Goal: Information Seeking & Learning: Learn about a topic

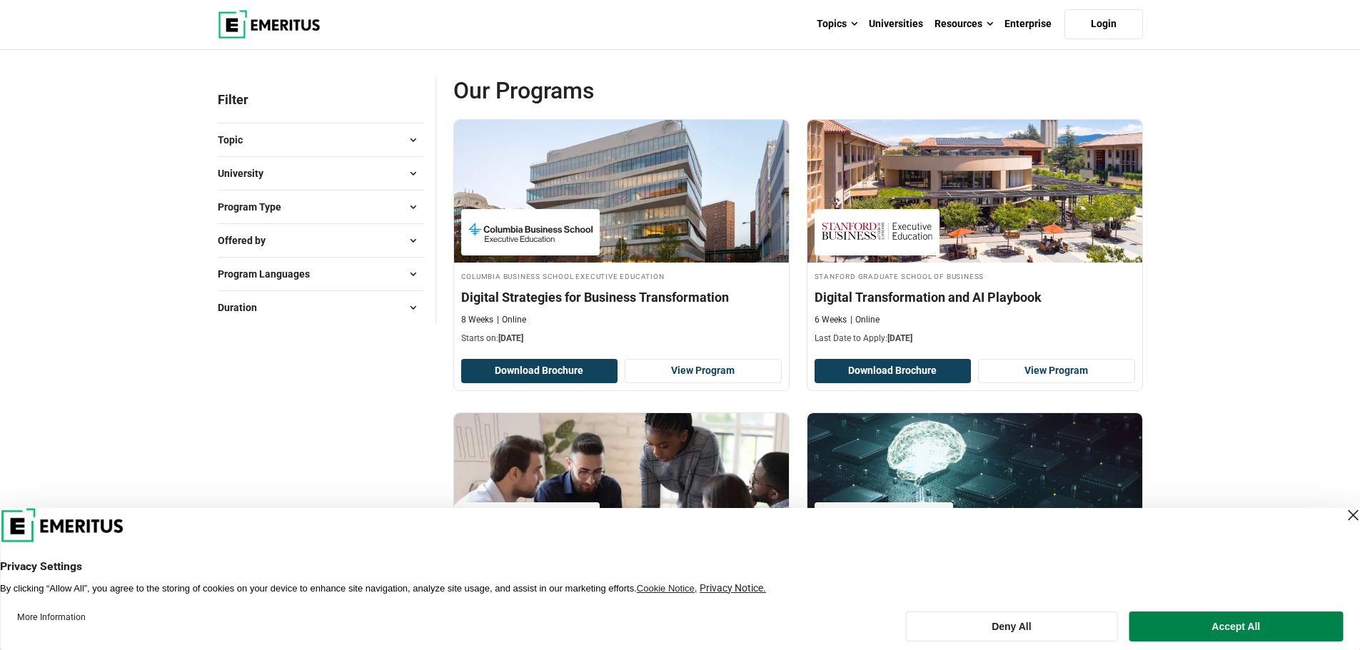
click at [1343, 518] on div "Close Layer" at bounding box center [1353, 516] width 20 height 20
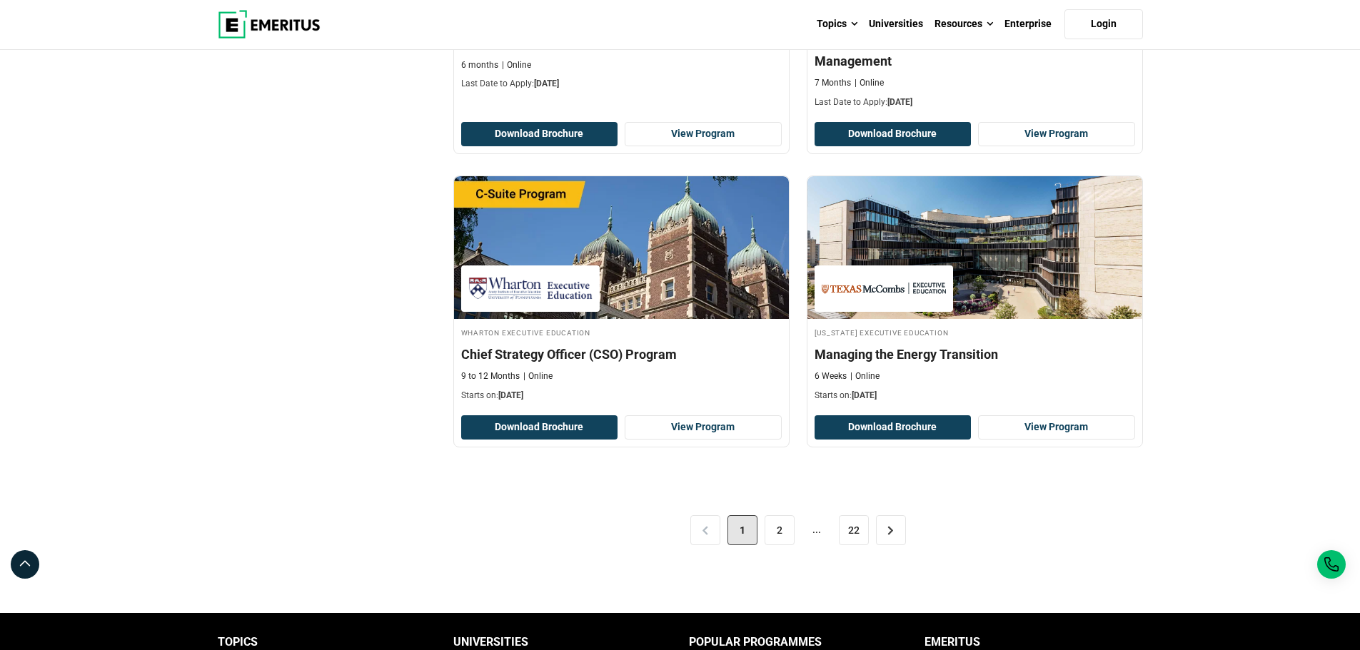
scroll to position [2785, 0]
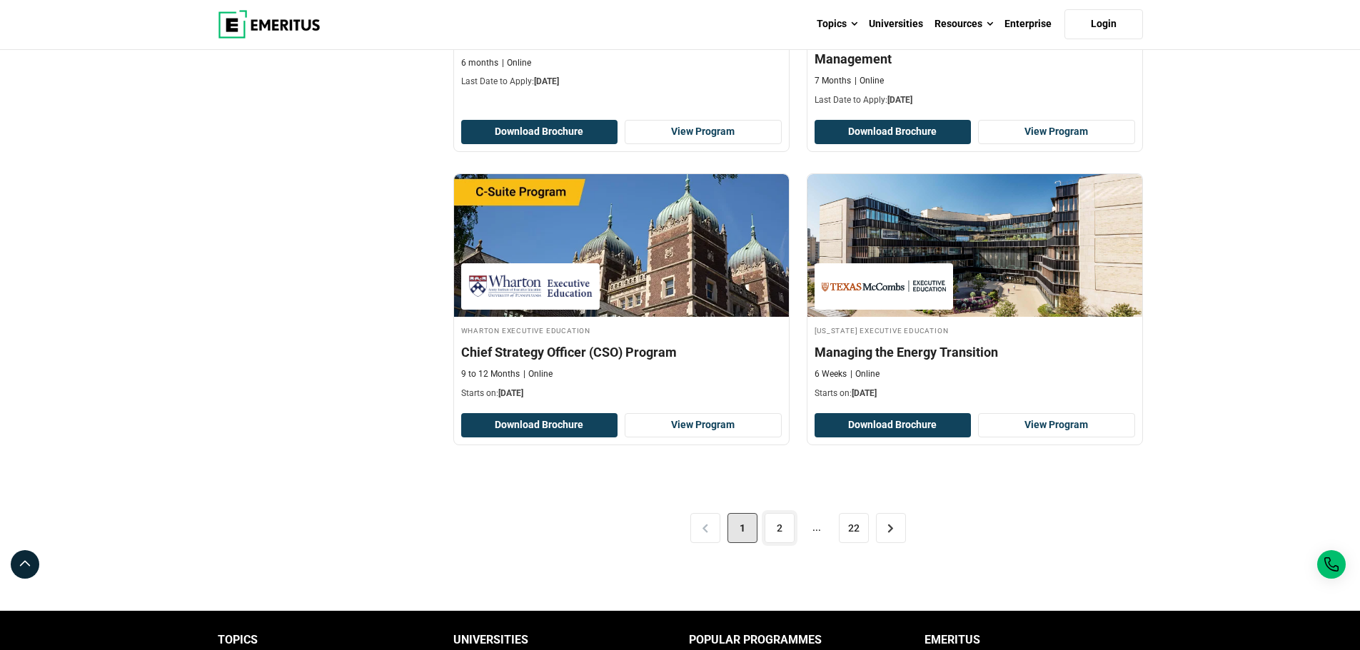
click at [789, 535] on link "2" at bounding box center [780, 528] width 30 height 30
